Goal: Information Seeking & Learning: Learn about a topic

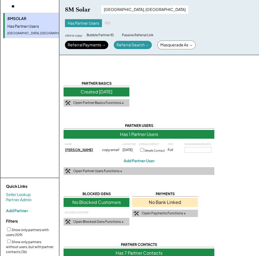
select select "**********"
click at [11, 5] on input "input" at bounding box center [35, 6] width 69 height 13
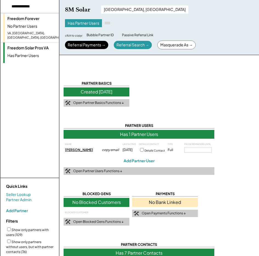
type input "**********"
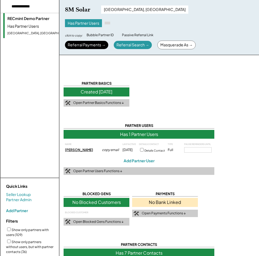
click at [48, 28] on div "Has Partner Users" at bounding box center [40, 26] width 67 height 5
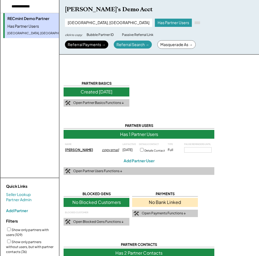
drag, startPoint x: 110, startPoint y: 151, endPoint x: 251, endPoint y: 160, distance: 141.0
click at [111, 151] on div "copy email" at bounding box center [111, 150] width 19 height 5
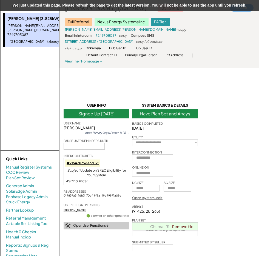
select select "**********"
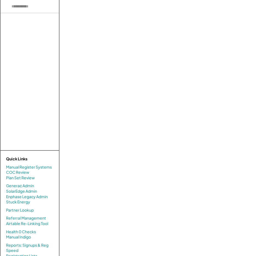
click at [38, 8] on input "input" at bounding box center [35, 6] width 69 height 13
type input "**********"
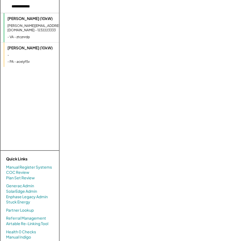
click at [200, 118] on div "**********" at bounding box center [146, 151] width 174 height 302
click at [47, 30] on div "kathleen.test.test@gmail.com - 1232223333" at bounding box center [40, 28] width 67 height 9
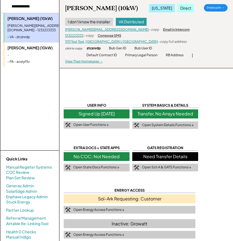
click at [19, 54] on div "-" at bounding box center [40, 55] width 67 height 5
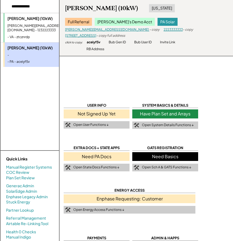
click at [219, 145] on div "USER INFO Not Signed Up Yet Open User Functions ↓ SYSTEM BASICS & DETAILS Have …" at bounding box center [146, 227] width 165 height 248
click at [203, 78] on div "USER INFO Not Signed Up Yet Open User Functions ↓ SYSTEM BASICS & DETAILS Have …" at bounding box center [146, 181] width 174 height 362
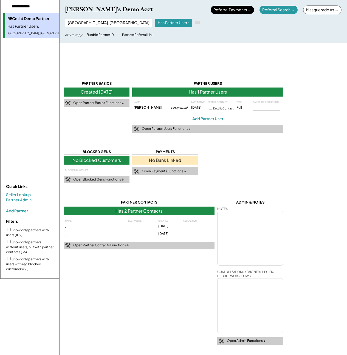
select select "**********"
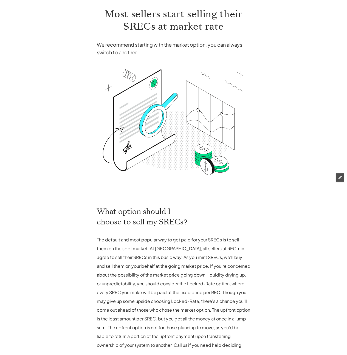
scroll to position [173, 0]
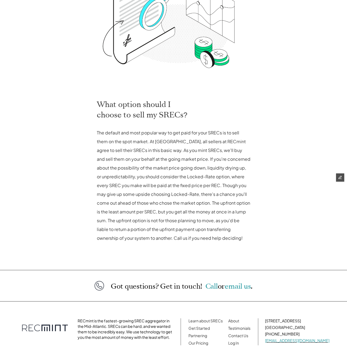
click at [283, 180] on div "For Homeowners For Installers About Get Started Log In SRECs are super easy wit…" at bounding box center [173, 105] width 347 height 556
click at [156, 180] on p "The default and most popular way to get paid for your SRECs is to sell them on …" at bounding box center [174, 185] width 154 height 114
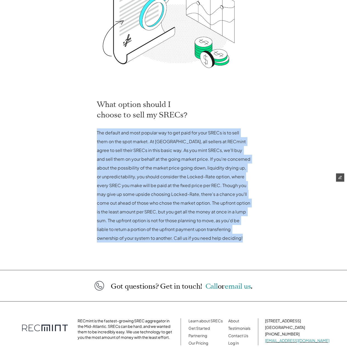
click at [156, 180] on p "The default and most popular way to get paid for your SRECs is to sell them on …" at bounding box center [174, 185] width 154 height 114
click at [157, 177] on p "The default and most popular way to get paid for your SRECs is to sell them on …" at bounding box center [174, 185] width 154 height 114
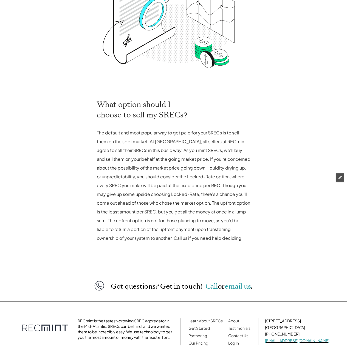
click at [154, 172] on p "The default and most popular way to get paid for your SRECs is to sell them on …" at bounding box center [174, 185] width 154 height 114
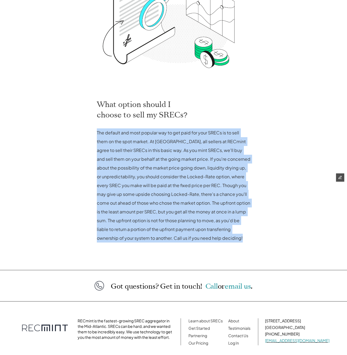
click at [154, 172] on p "The default and most popular way to get paid for your SRECs is to sell them on …" at bounding box center [174, 185] width 154 height 114
click at [232, 178] on p "The default and most popular way to get paid for your SRECs is to sell them on …" at bounding box center [174, 185] width 154 height 114
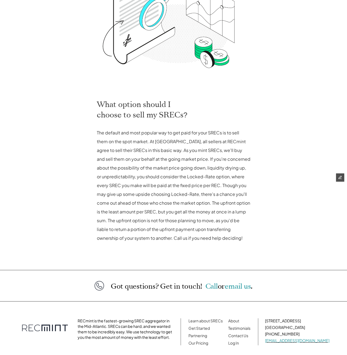
click at [168, 168] on p "The default and most popular way to get paid for your SRECs is to sell them on …" at bounding box center [174, 185] width 154 height 114
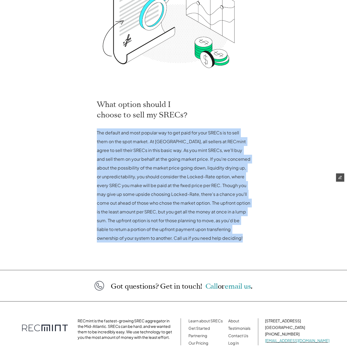
click at [168, 168] on p "The default and most popular way to get paid for your SRECs is to sell them on …" at bounding box center [174, 185] width 154 height 114
click at [123, 163] on p "The default and most popular way to get paid for your SRECs is to sell them on …" at bounding box center [174, 185] width 154 height 114
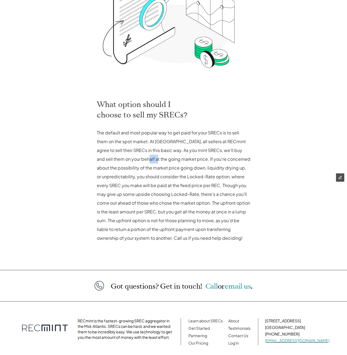
click at [123, 163] on p "The default and most popular way to get paid for your SRECs is to sell them on …" at bounding box center [174, 185] width 154 height 114
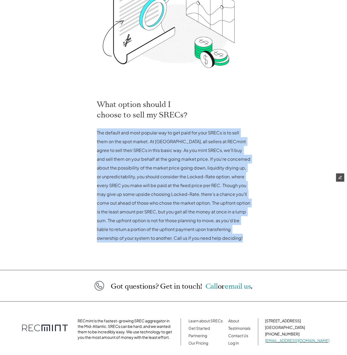
click at [123, 163] on p "The default and most popular way to get paid for your SRECs is to sell them on …" at bounding box center [174, 185] width 154 height 114
click at [124, 163] on p "The default and most popular way to get paid for your SRECs is to sell them on …" at bounding box center [174, 185] width 154 height 114
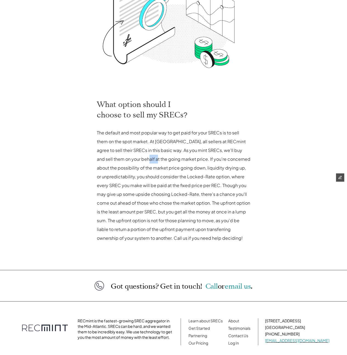
click at [124, 163] on p "The default and most popular way to get paid for your SRECs is to sell them on …" at bounding box center [174, 185] width 154 height 114
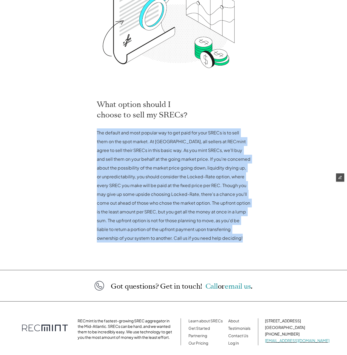
click at [124, 163] on p "The default and most popular way to get paid for your SRECs is to sell them on …" at bounding box center [174, 185] width 154 height 114
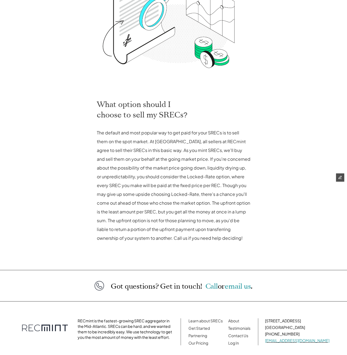
click at [172, 170] on p "The default and most popular way to get paid for your SRECs is to sell them on …" at bounding box center [174, 185] width 154 height 114
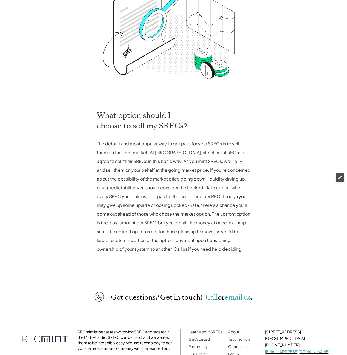
scroll to position [161, 0]
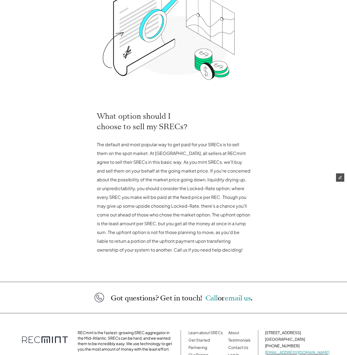
click at [141, 159] on p "The default and most popular way to get paid for your SRECs is to sell them on …" at bounding box center [174, 197] width 154 height 114
